Goal: Task Accomplishment & Management: Manage account settings

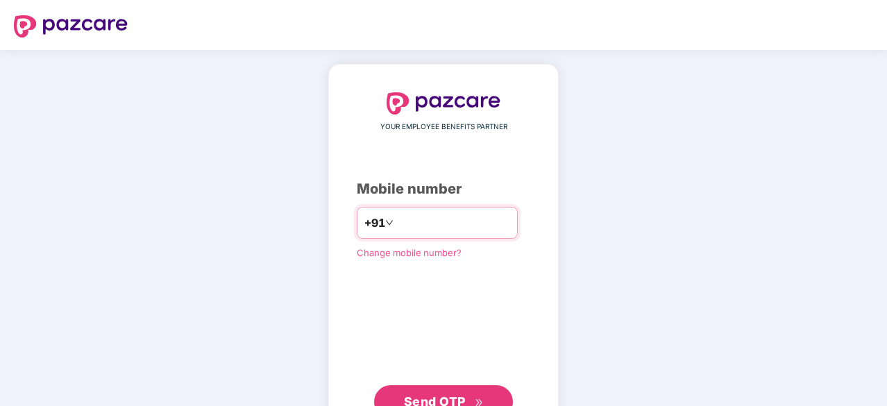
click at [430, 230] on input "number" at bounding box center [453, 223] width 114 height 22
type input "**********"
click at [428, 387] on button "Send OTP" at bounding box center [443, 400] width 139 height 33
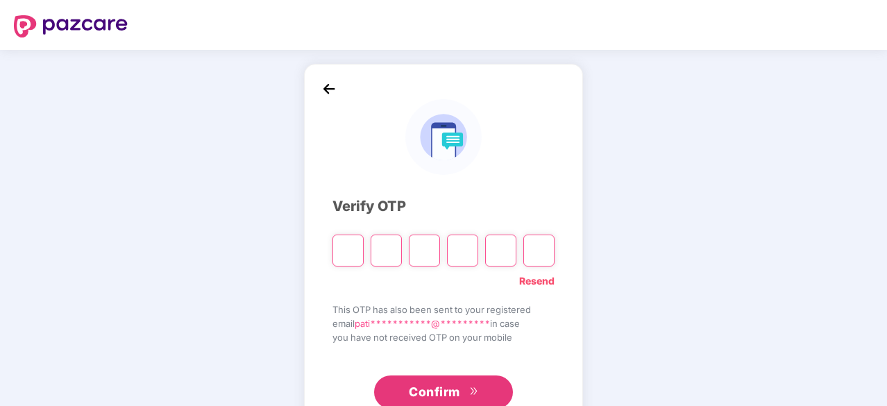
type input "*"
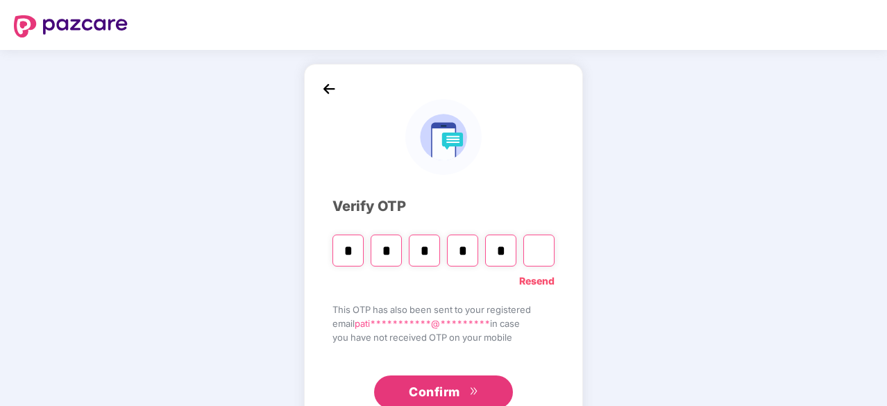
type input "*"
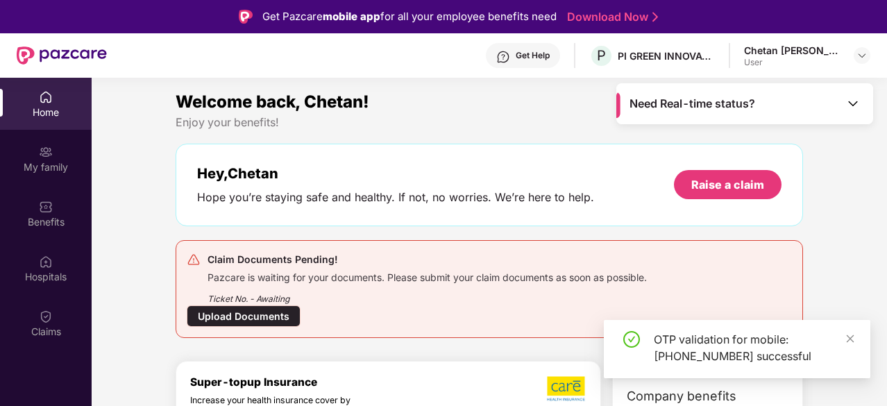
click at [275, 310] on div "Upload Documents" at bounding box center [244, 316] width 114 height 22
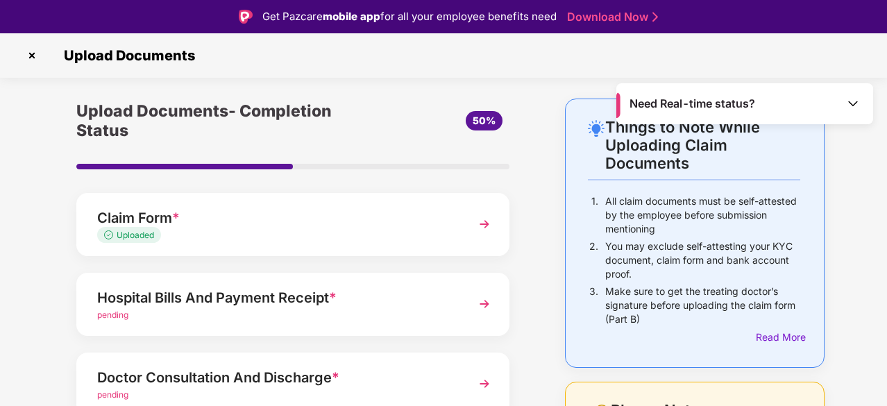
click at [33, 53] on img at bounding box center [32, 55] width 22 height 22
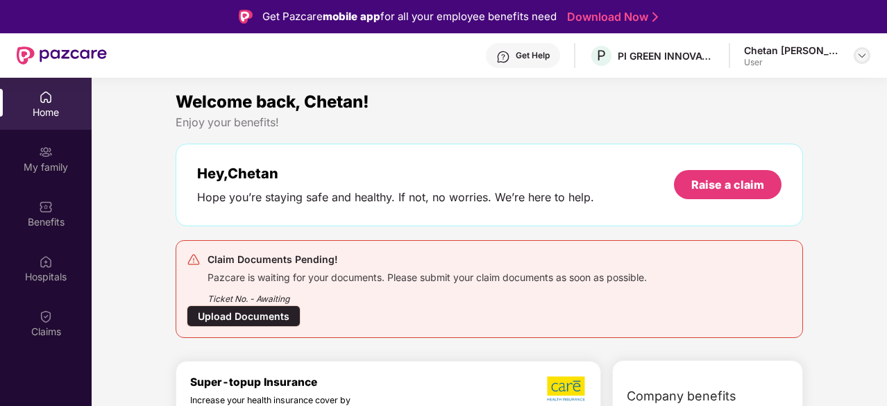
click at [858, 53] on img at bounding box center [862, 55] width 11 height 11
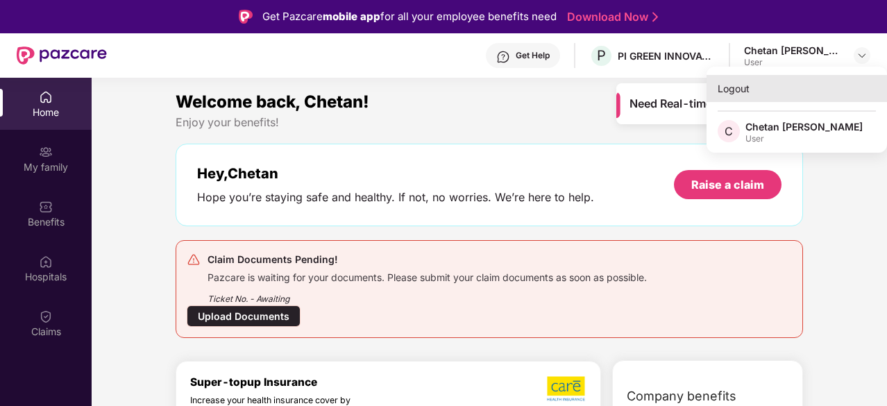
click at [750, 78] on div "Logout" at bounding box center [797, 88] width 180 height 27
